Goal: Communication & Community: Answer question/provide support

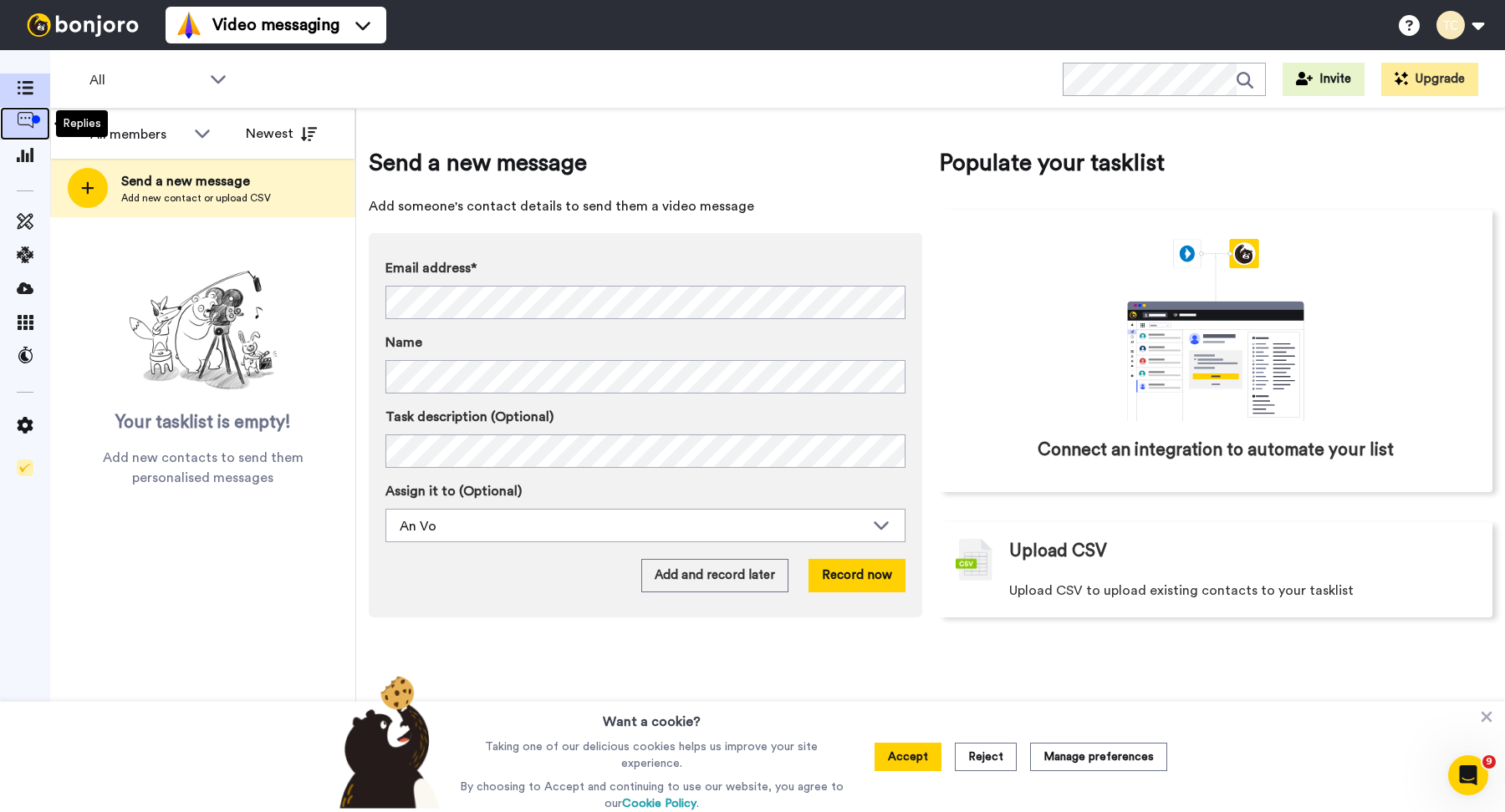
click at [28, 125] on icon at bounding box center [25, 120] width 17 height 17
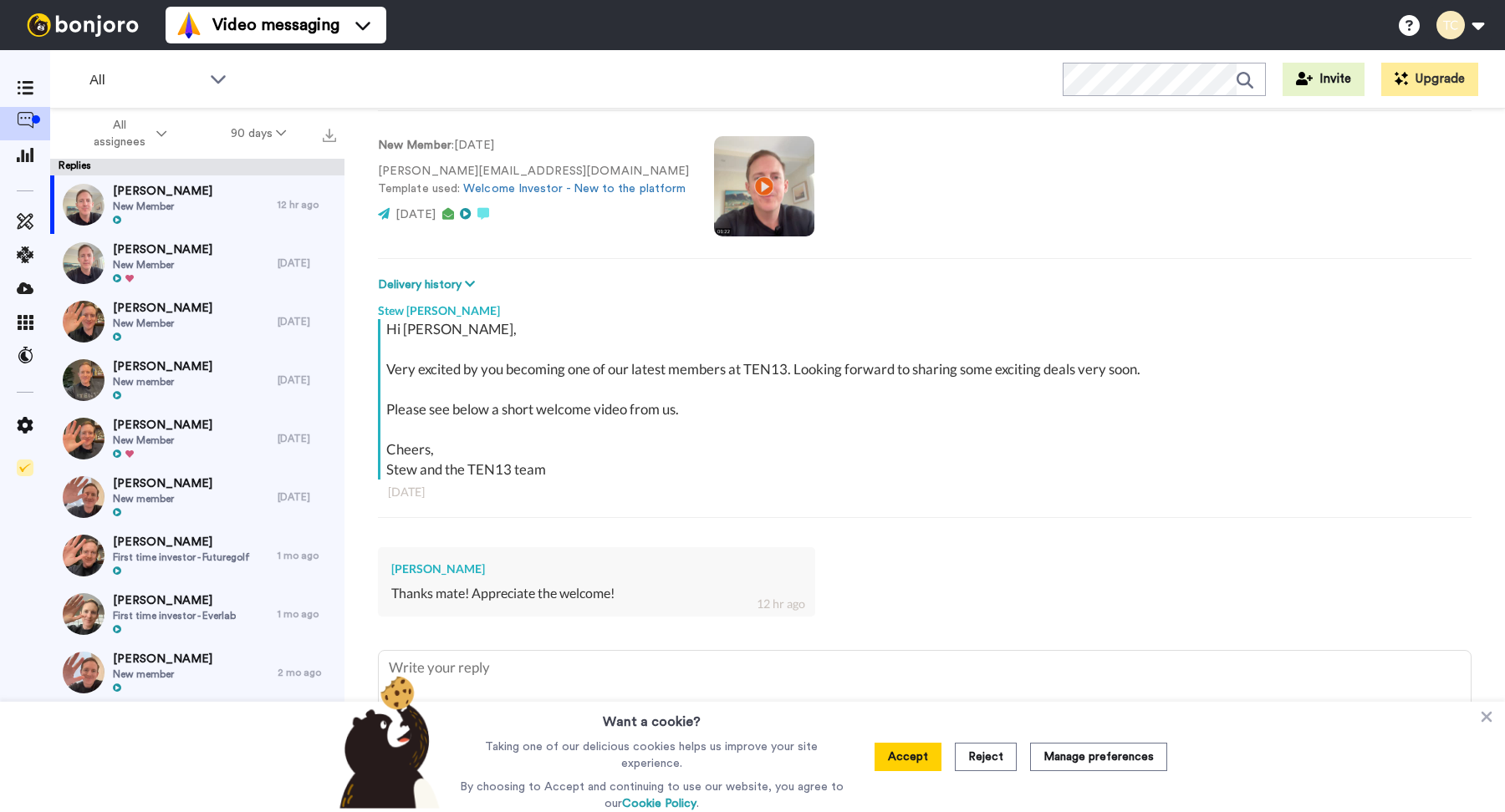
scroll to position [109, 0]
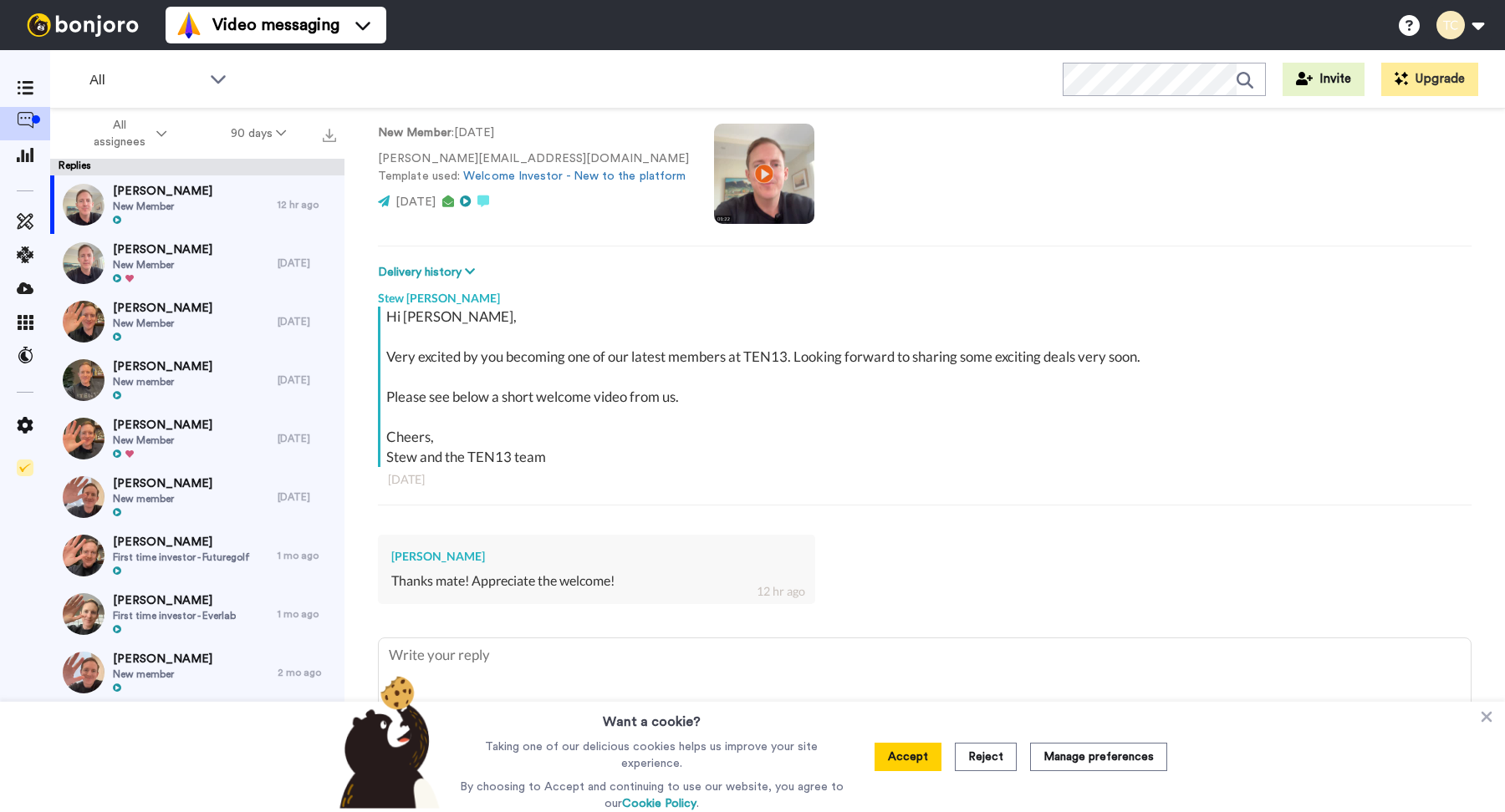
type textarea "x"
